Goal: Task Accomplishment & Management: Complete application form

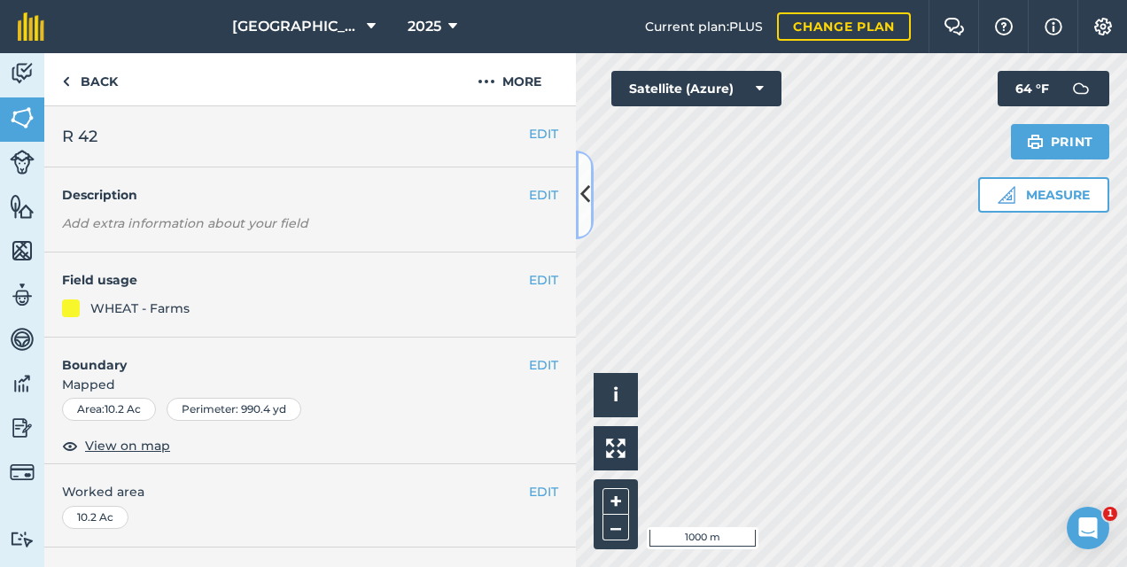
click at [582, 205] on icon at bounding box center [585, 194] width 10 height 31
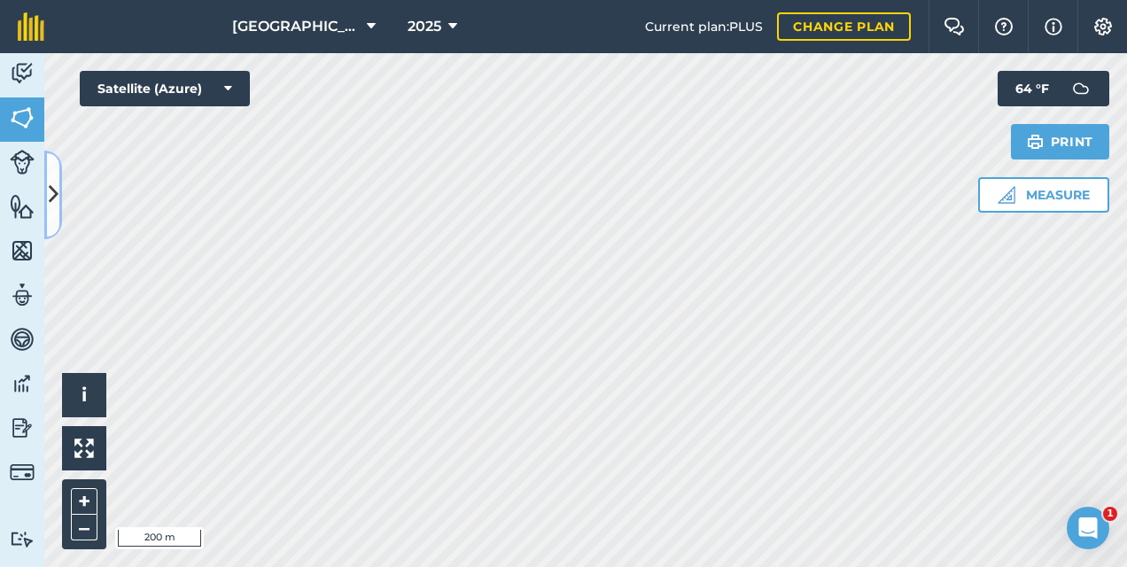
click at [61, 194] on button at bounding box center [53, 195] width 18 height 89
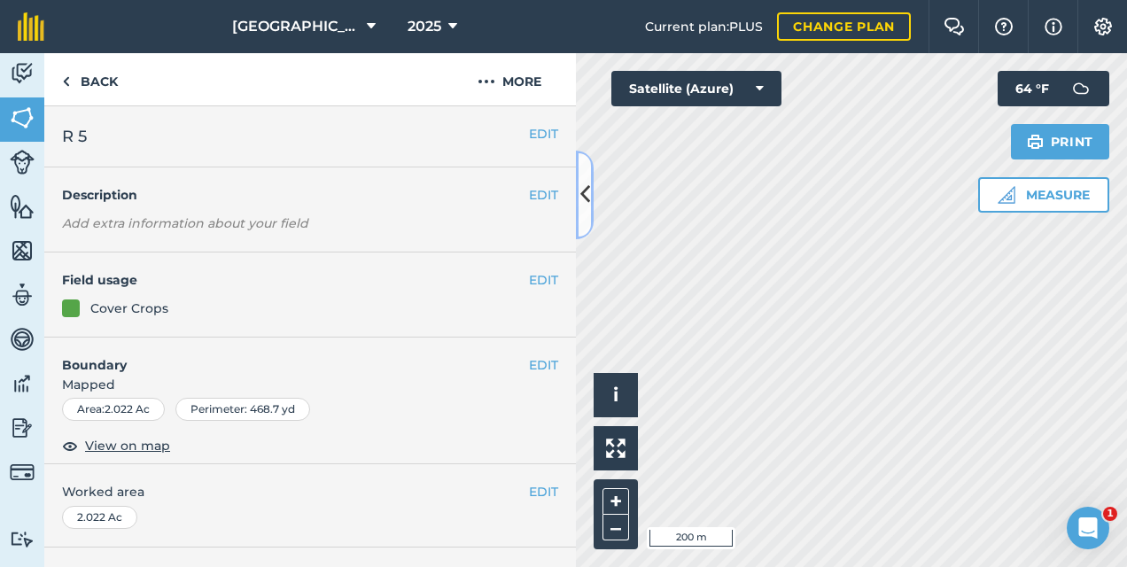
scroll to position [266, 0]
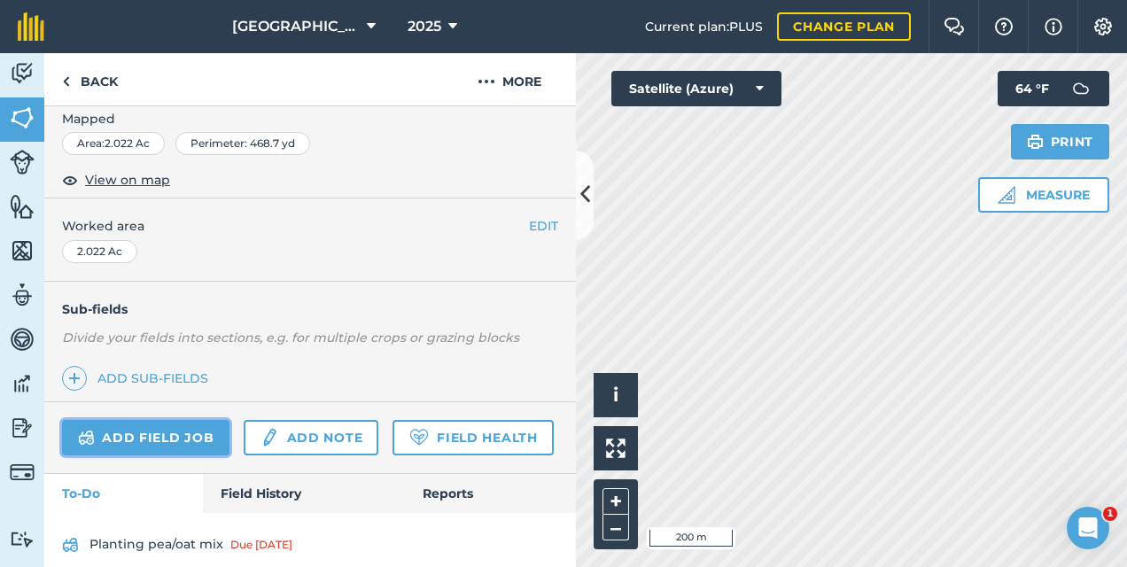
click at [167, 432] on link "Add field job" at bounding box center [145, 437] width 167 height 35
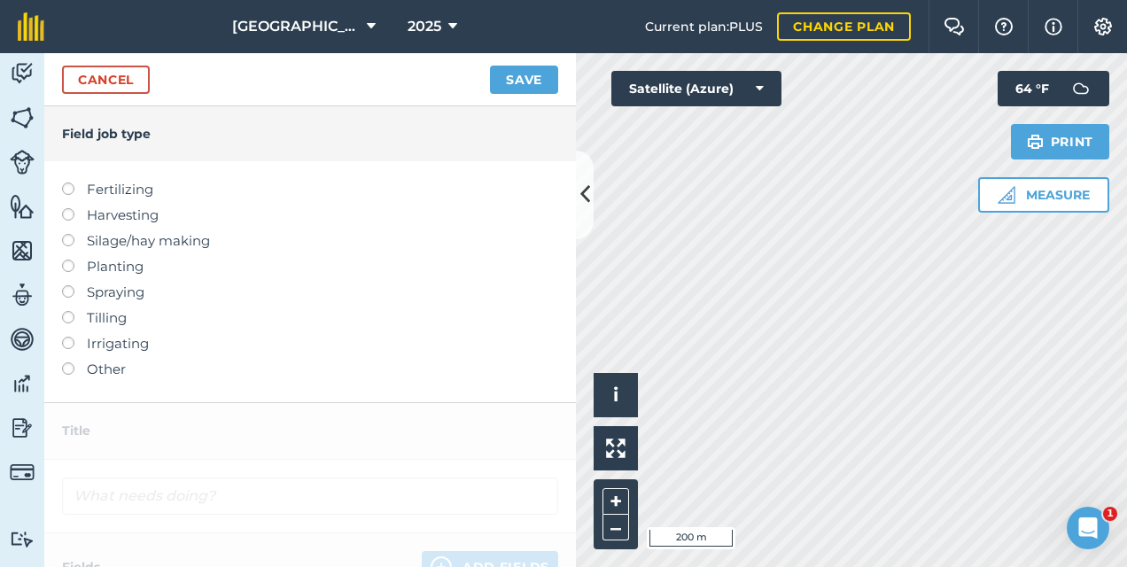
click at [66, 362] on label at bounding box center [74, 362] width 25 height 0
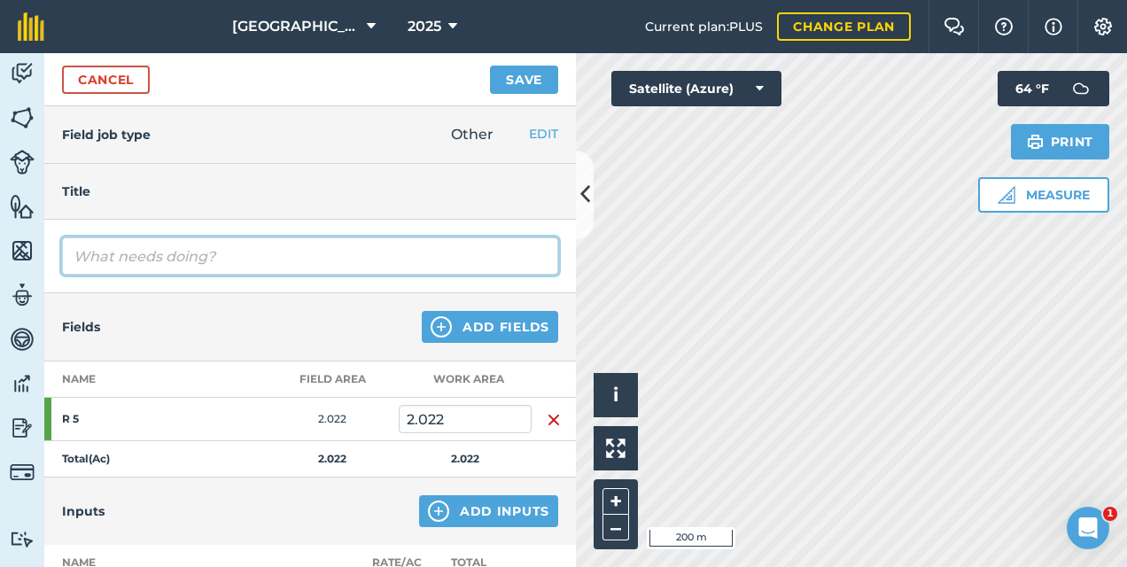
click at [243, 260] on input "text" at bounding box center [310, 255] width 496 height 37
type input "m"
type input "\"
type input "Mowed down cover crop left 10in. high"
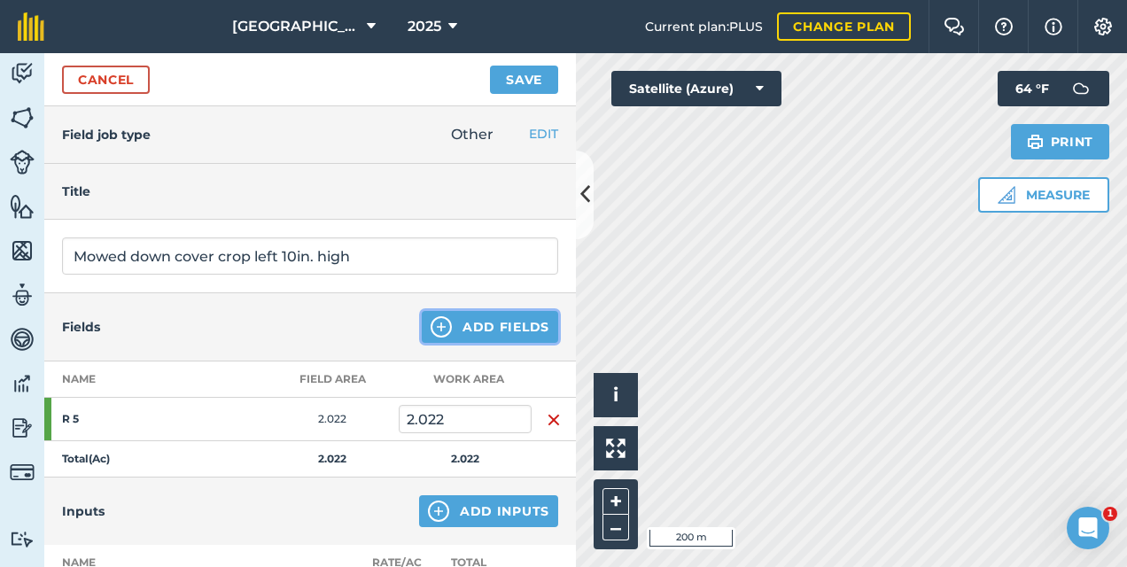
click at [458, 324] on button "Add Fields" at bounding box center [490, 327] width 136 height 32
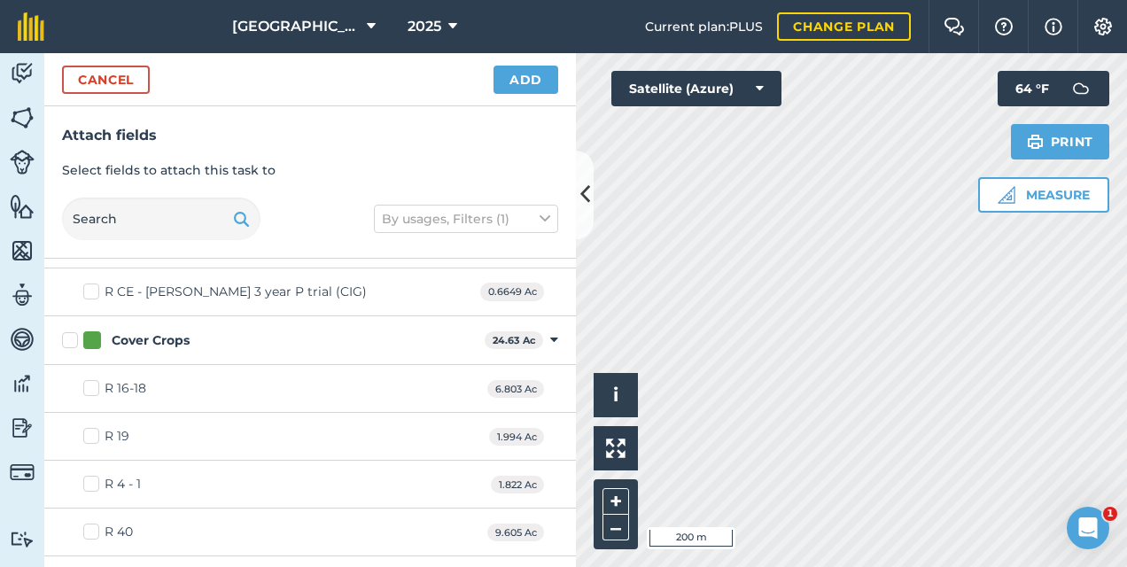
scroll to position [1329, 0]
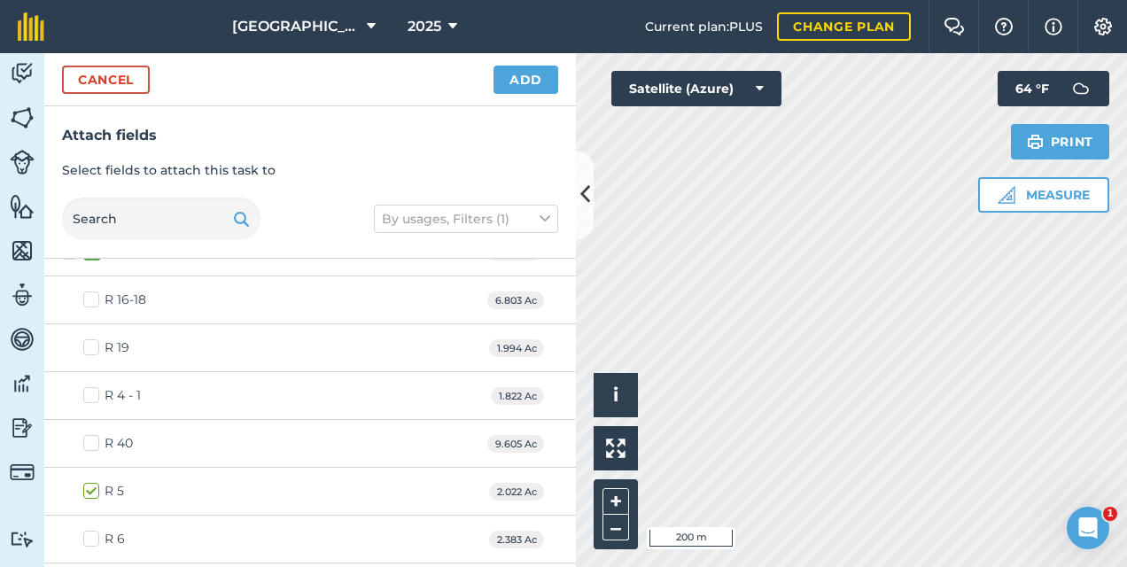
click at [89, 386] on label "R 4 - 1" at bounding box center [112, 395] width 58 height 19
click at [89, 386] on input "R 4 - 1" at bounding box center [89, 392] width 12 height 12
checkbox input "true"
click at [85, 338] on label "R 19" at bounding box center [106, 347] width 46 height 19
click at [85, 338] on input "R 19" at bounding box center [89, 344] width 12 height 12
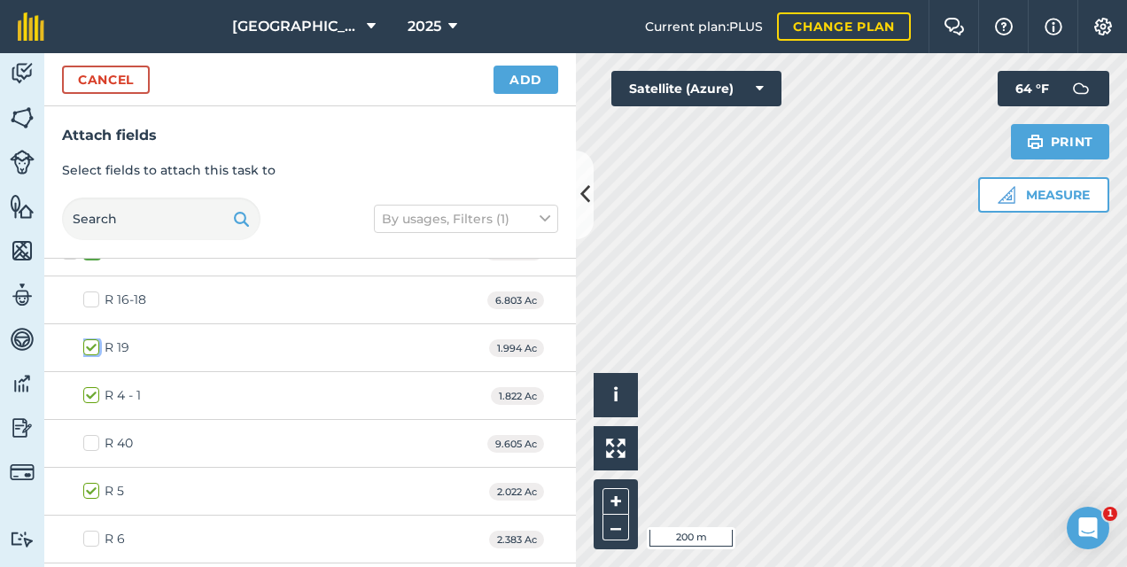
checkbox input "true"
click at [92, 291] on label "R 16-18" at bounding box center [114, 300] width 63 height 19
click at [92, 291] on input "R 16-18" at bounding box center [89, 297] width 12 height 12
checkbox input "true"
click at [92, 530] on label "R 6" at bounding box center [104, 539] width 42 height 19
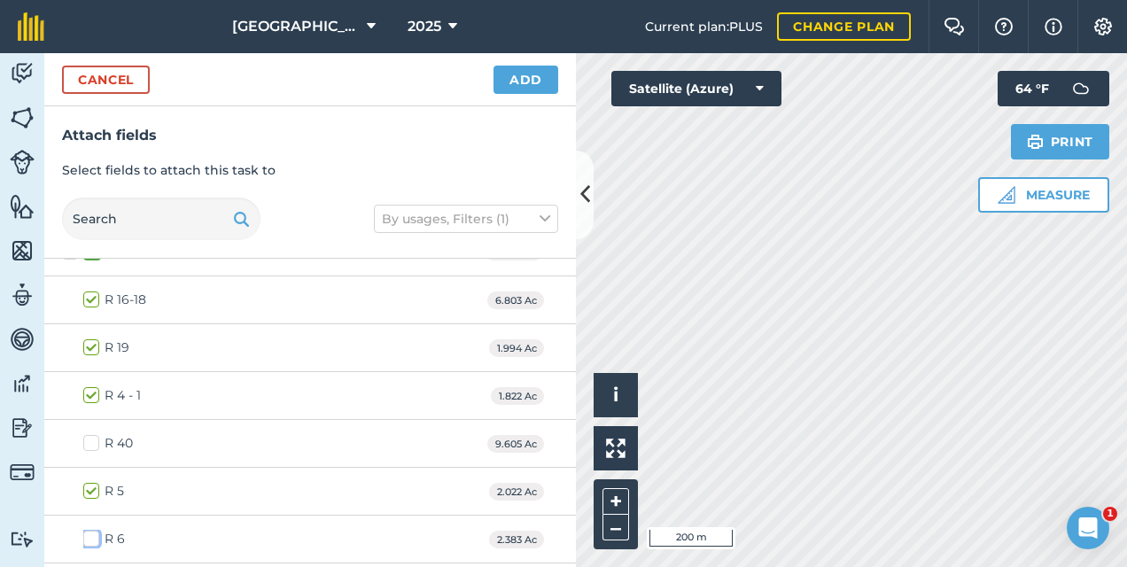
click at [92, 530] on input "R 6" at bounding box center [89, 536] width 12 height 12
checkbox input "true"
click at [528, 83] on button "Add" at bounding box center [525, 80] width 65 height 28
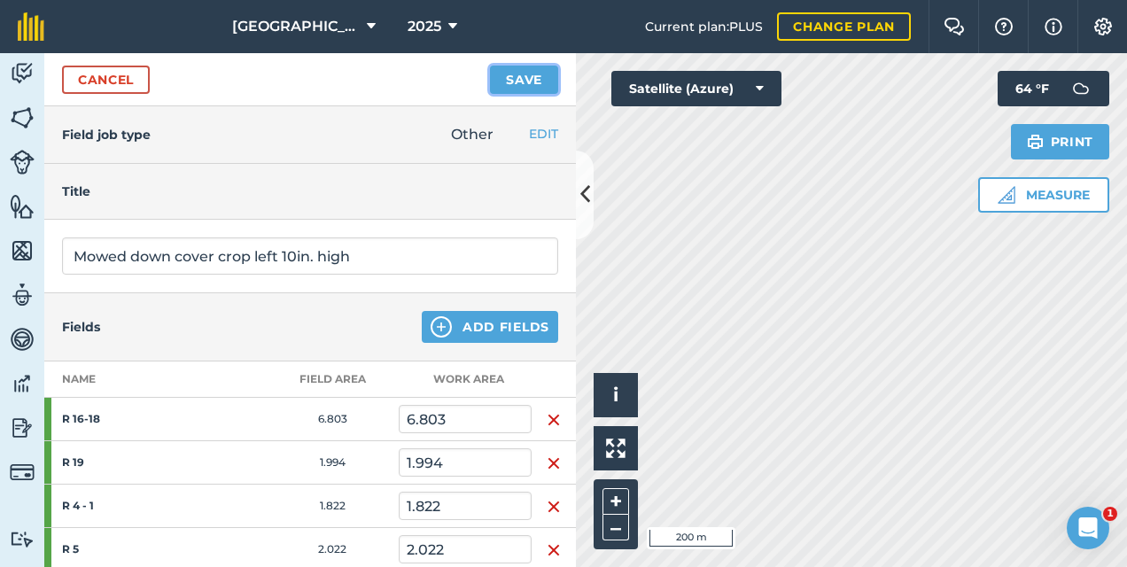
click at [509, 80] on button "Save" at bounding box center [524, 80] width 68 height 28
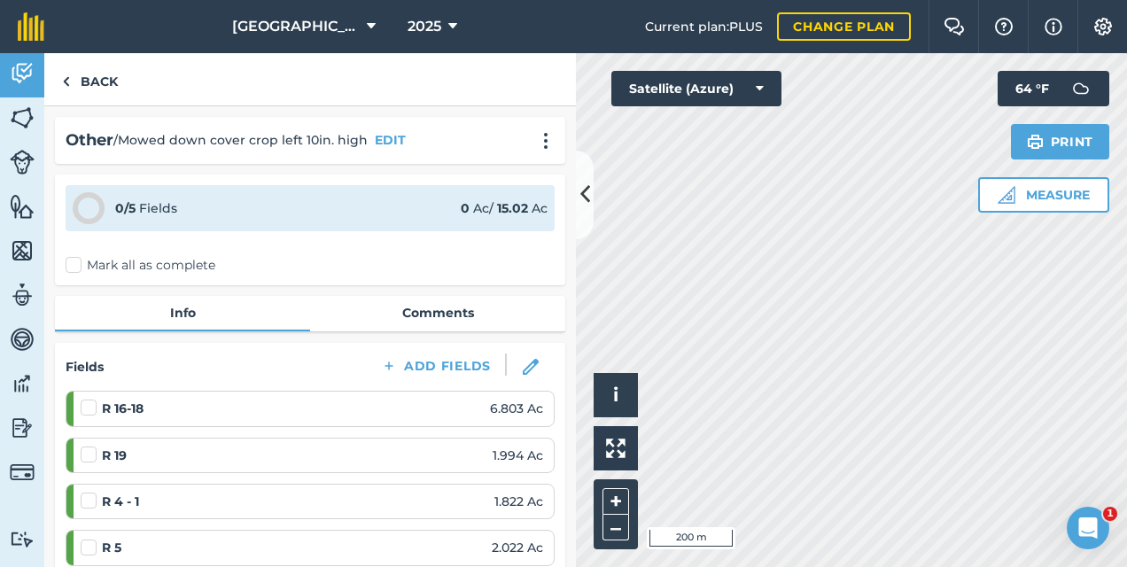
click at [74, 266] on label "Mark all as complete" at bounding box center [141, 265] width 150 height 19
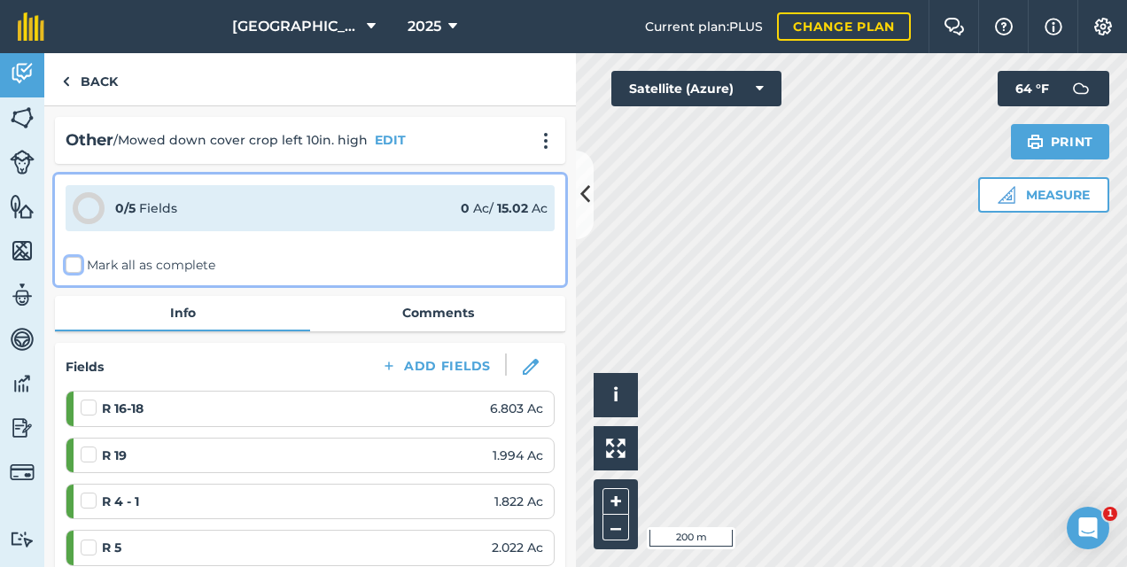
click at [74, 266] on input "Mark all as complete" at bounding box center [72, 262] width 12 height 12
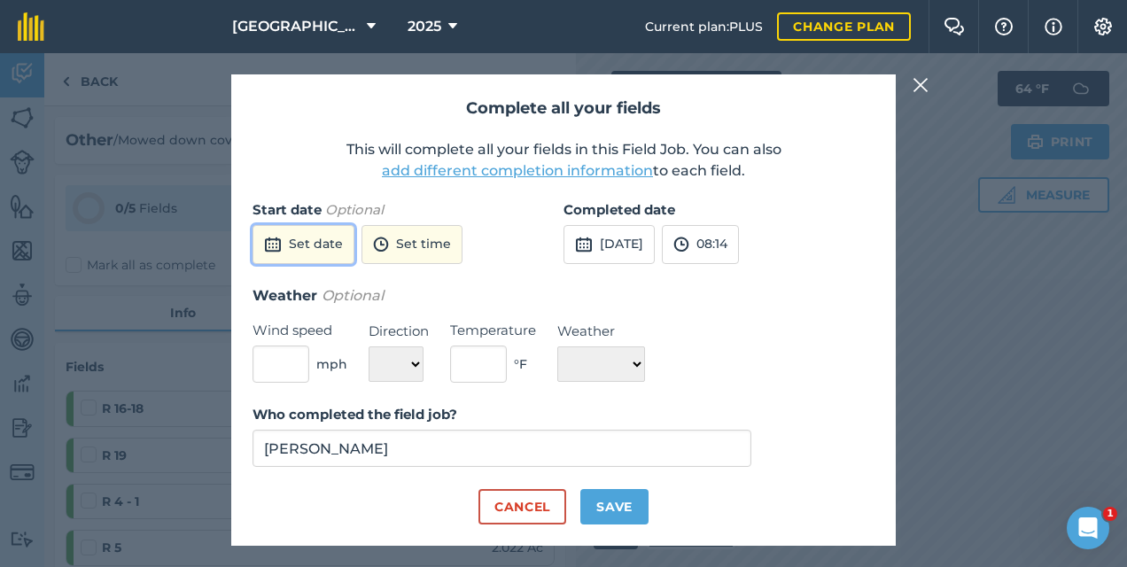
click at [314, 244] on button "Set date" at bounding box center [303, 244] width 102 height 39
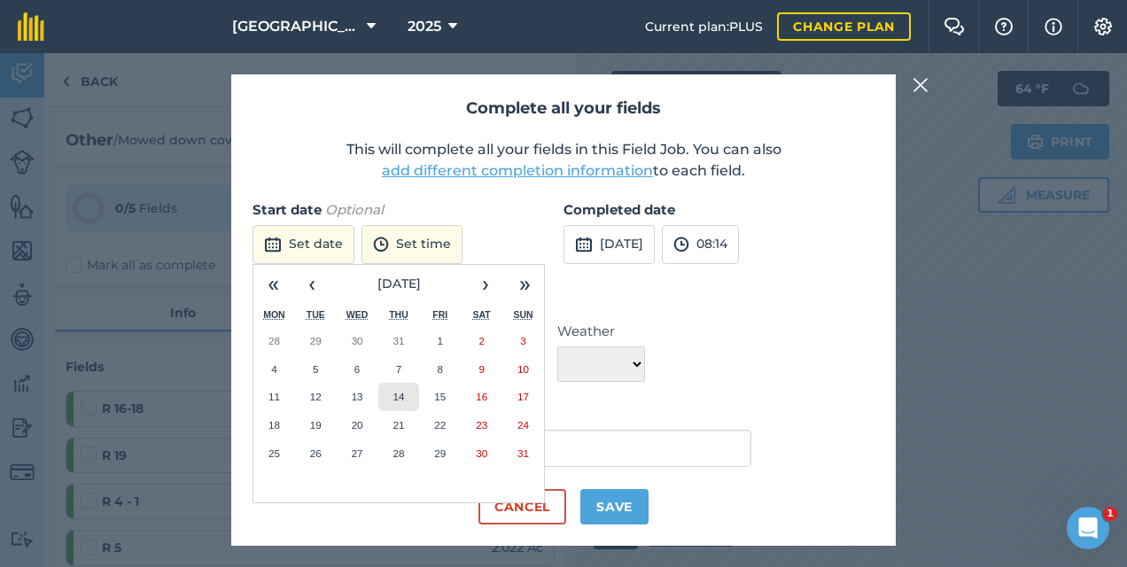
click at [404, 391] on abbr "14" at bounding box center [398, 397] width 12 height 12
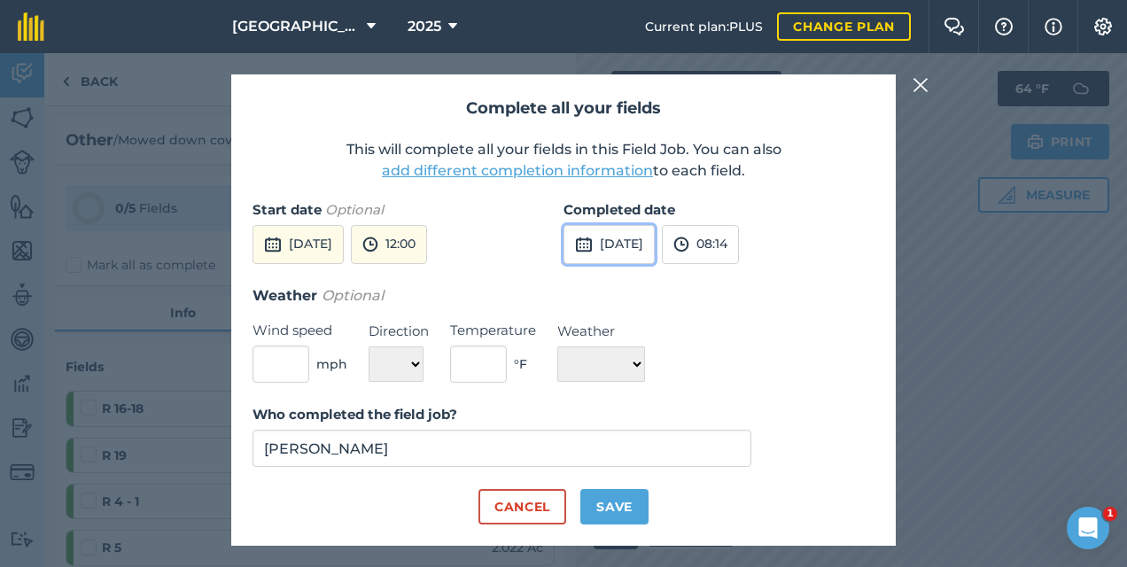
click at [641, 243] on button "[DATE]" at bounding box center [608, 244] width 91 height 39
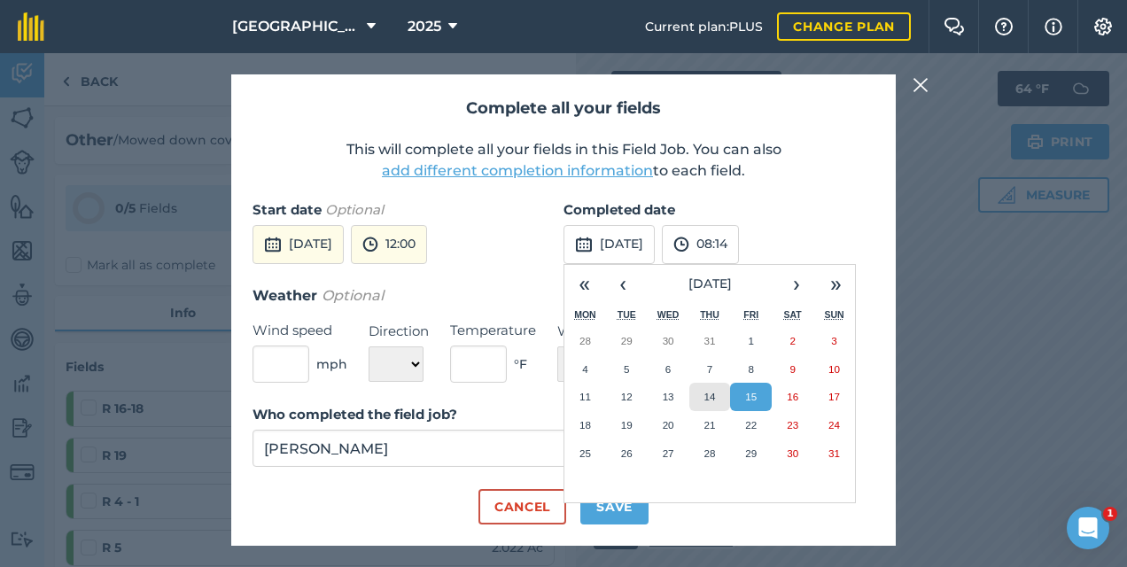
click at [693, 390] on button "14" at bounding box center [710, 397] width 42 height 28
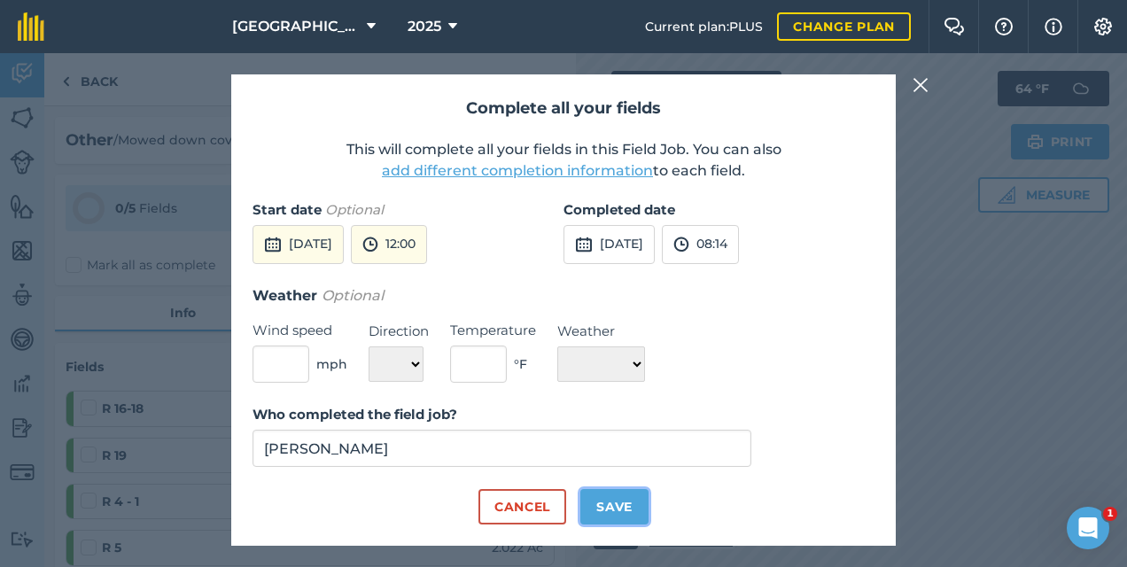
click at [618, 511] on button "Save" at bounding box center [614, 506] width 68 height 35
checkbox input "true"
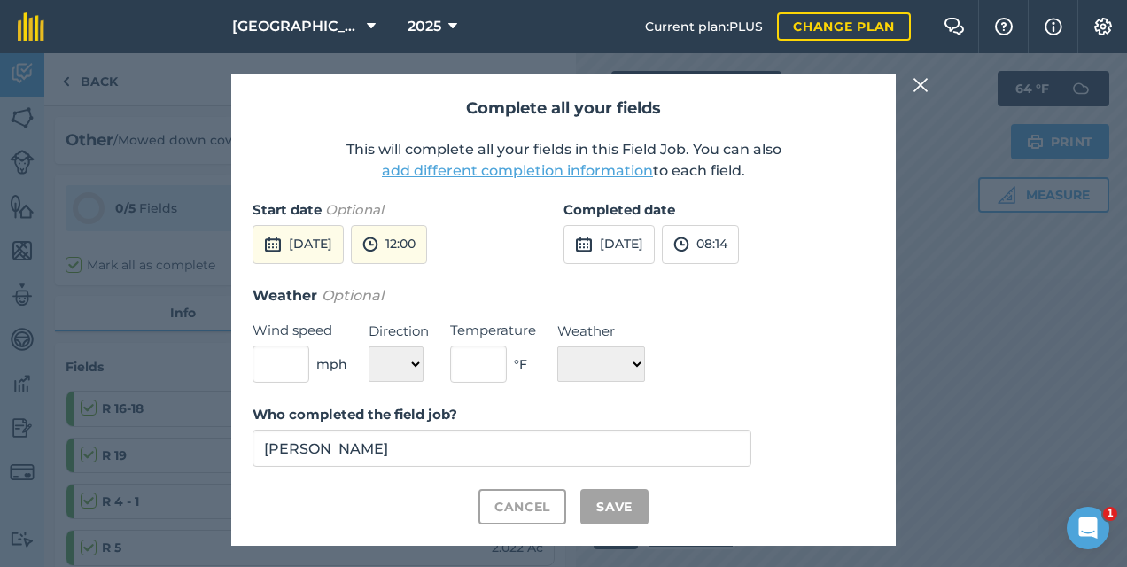
checkbox input "true"
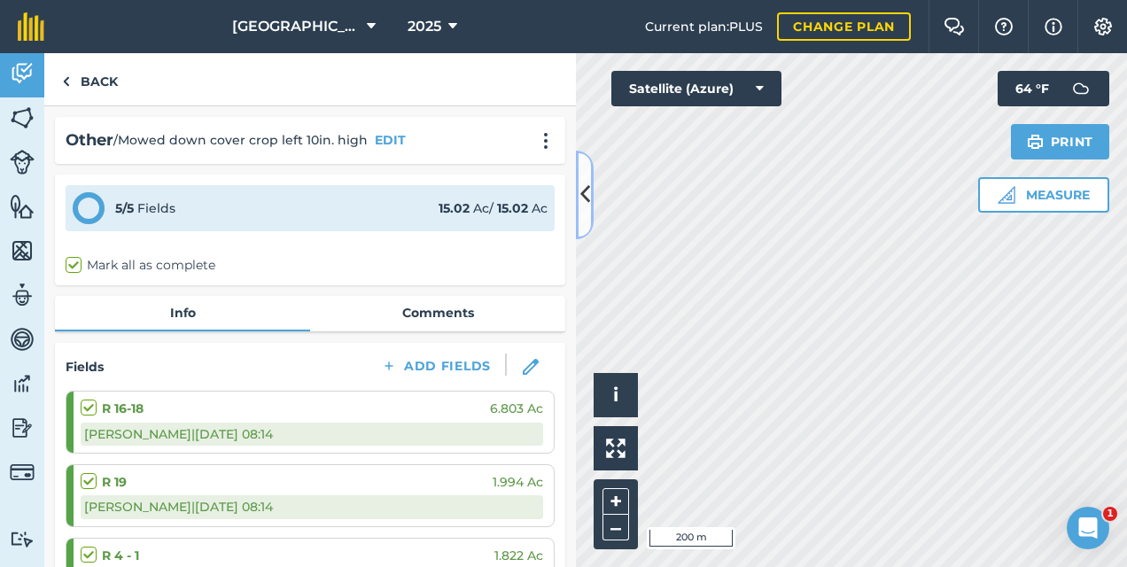
click at [580, 200] on icon at bounding box center [585, 194] width 10 height 31
